Goal: Task Accomplishment & Management: Use online tool/utility

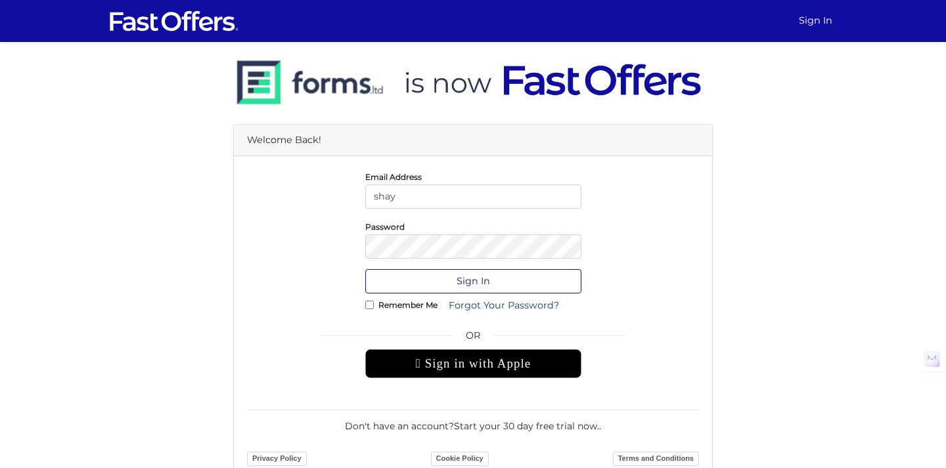
type input "[EMAIL_ADDRESS][DOMAIN_NAME]"
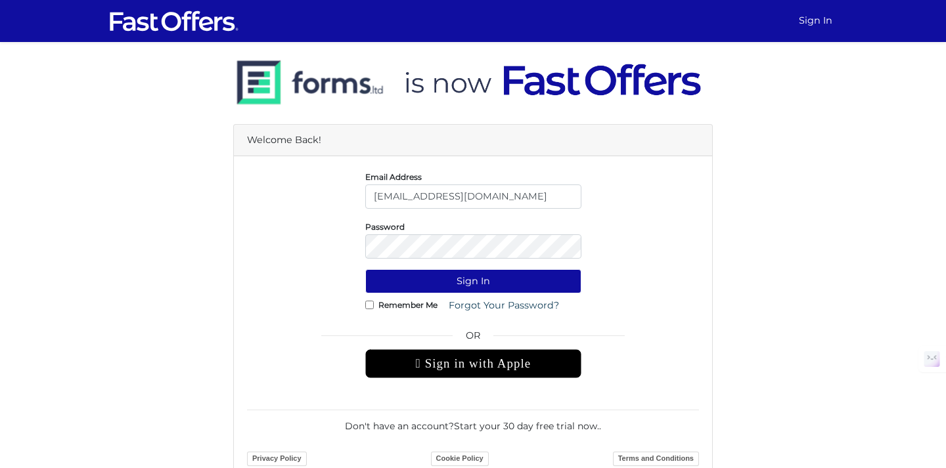
click at [474, 233] on div "Password" at bounding box center [473, 238] width 236 height 39
click at [365, 269] on button "Sign In" at bounding box center [473, 281] width 216 height 24
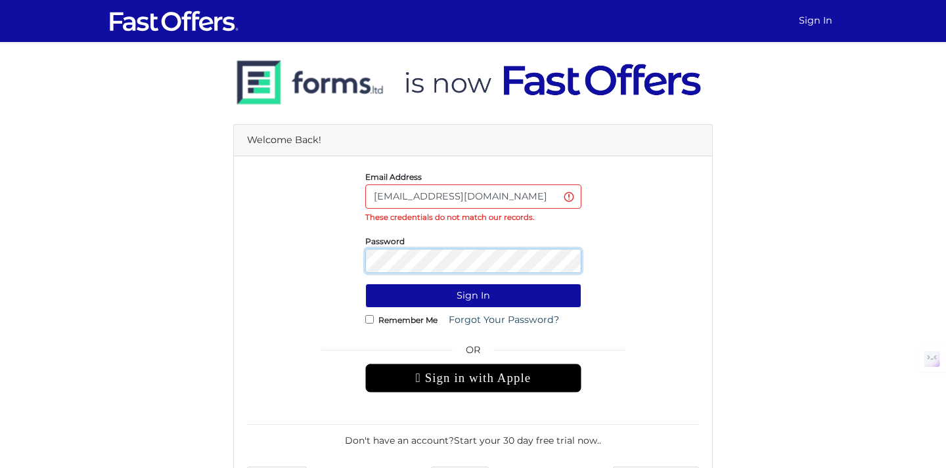
click at [365, 284] on button "Sign In" at bounding box center [473, 296] width 216 height 24
click at [478, 196] on input "shay@property.ca" at bounding box center [473, 197] width 216 height 24
click at [365, 284] on button "Sign In" at bounding box center [473, 296] width 216 height 24
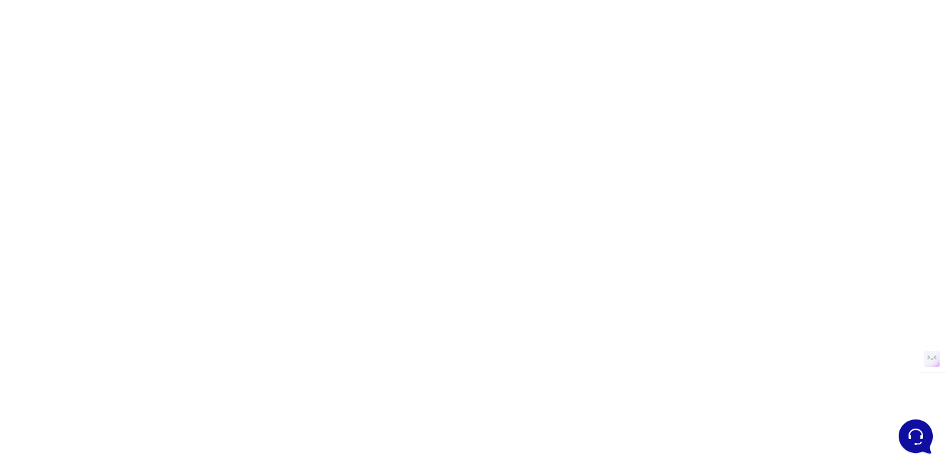
scroll to position [100, 0]
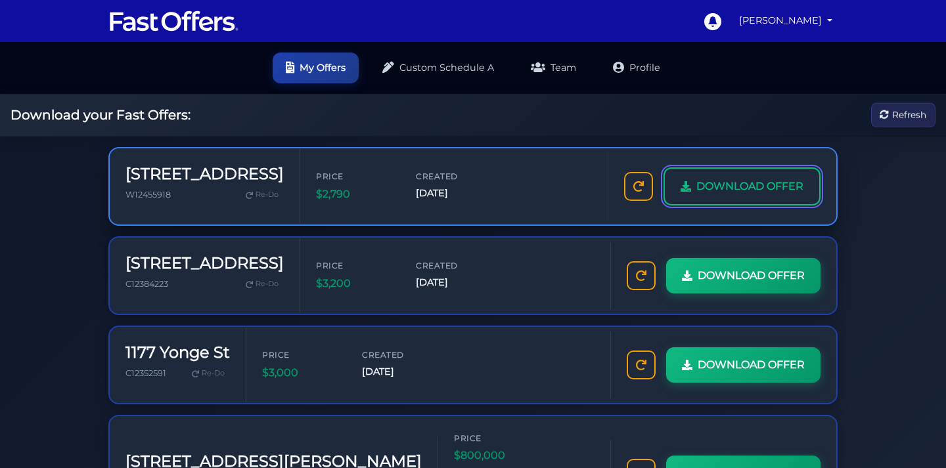
click at [723, 193] on span "DOWNLOAD OFFER" at bounding box center [749, 186] width 107 height 17
